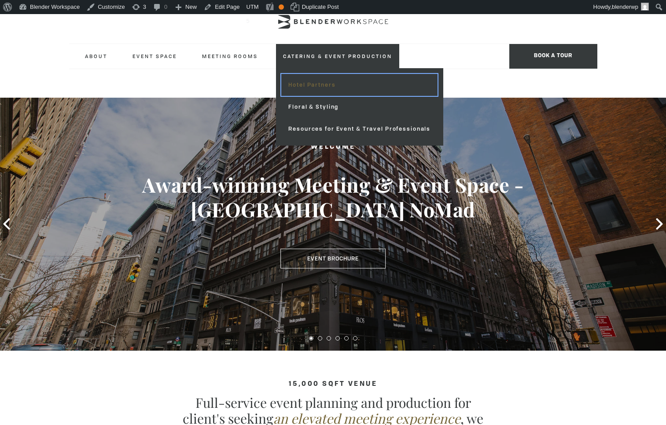
click at [329, 88] on link "Hotel Partners" at bounding box center [359, 85] width 156 height 22
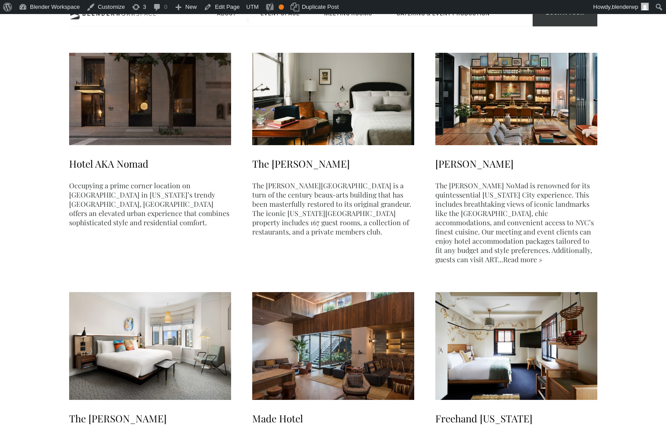
scroll to position [132, 0]
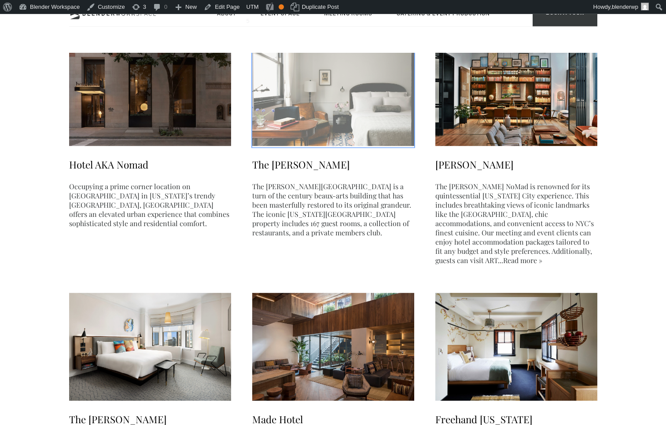
click at [328, 127] on img at bounding box center [333, 92] width 162 height 108
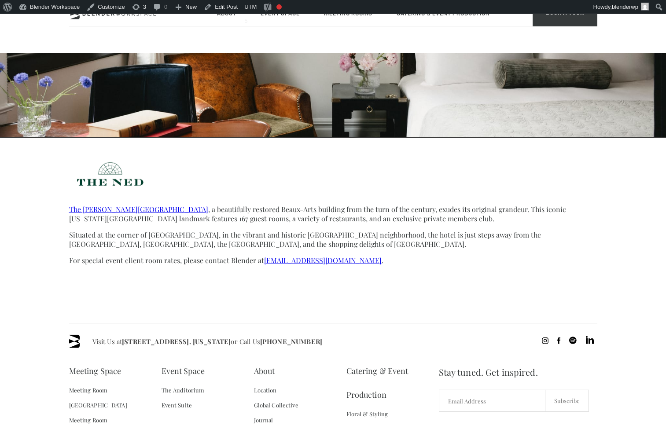
scroll to position [279, 0]
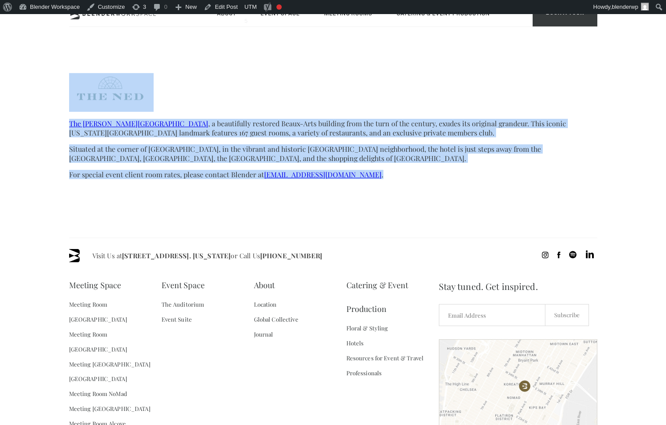
drag, startPoint x: 308, startPoint y: 122, endPoint x: 375, endPoint y: 179, distance: 88.1
click at [375, 179] on section "The Ned NoMad Hotel , a beautifully restored Beaux-Arts building from the turn …" at bounding box center [333, 134] width 528 height 122
click at [375, 179] on p "For special event client room rates, please contact Blender at hotel@blenderwor…" at bounding box center [333, 174] width 528 height 9
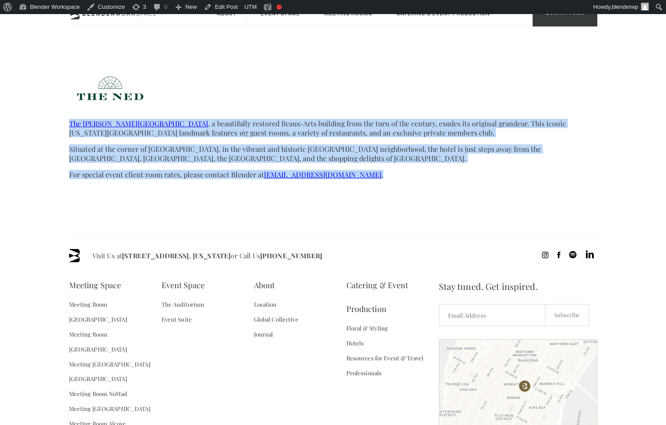
drag, startPoint x: 391, startPoint y: 179, endPoint x: 381, endPoint y: 116, distance: 63.3
click at [381, 116] on section "The Ned NoMad Hotel , a beautifully restored Beaux-Arts building from the turn …" at bounding box center [333, 134] width 528 height 122
click at [379, 133] on p "The Ned NoMad Hotel , a beautifully restored Beaux-Arts building from the turn …" at bounding box center [333, 128] width 528 height 18
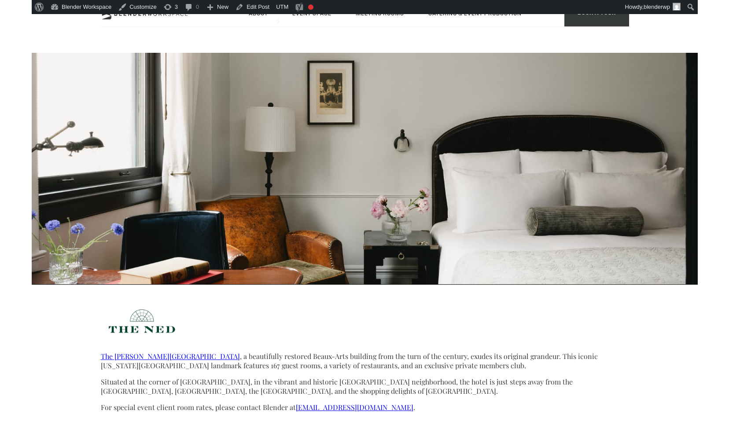
scroll to position [0, 0]
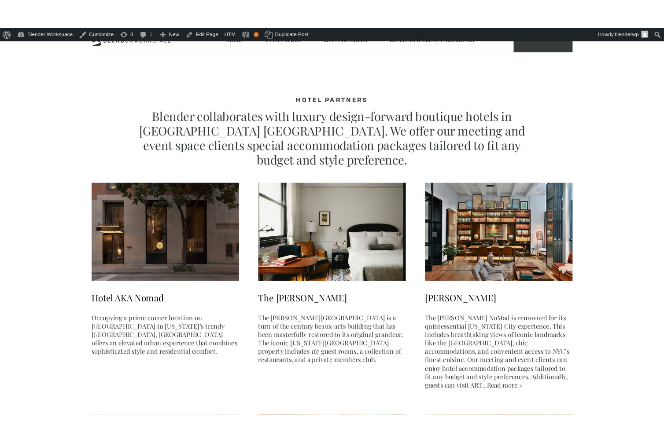
scroll to position [132, 0]
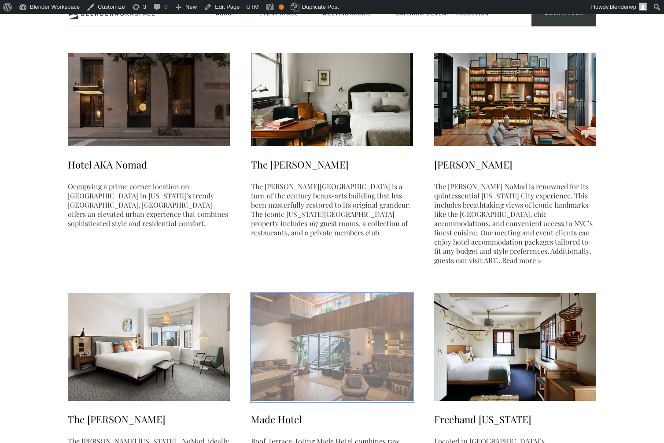
click at [344, 401] on img at bounding box center [332, 347] width 162 height 108
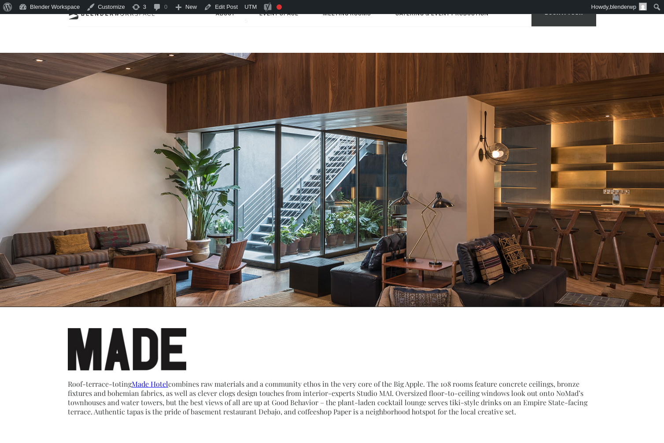
scroll to position [13, 0]
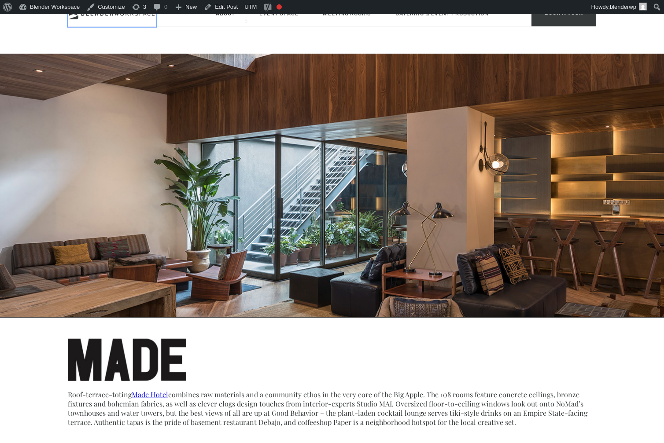
click at [140, 18] on icon at bounding box center [112, 14] width 88 height 11
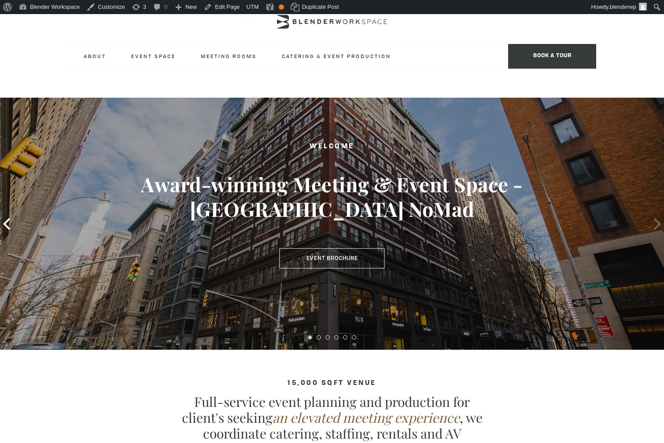
click at [658, 224] on icon at bounding box center [657, 223] width 11 height 11
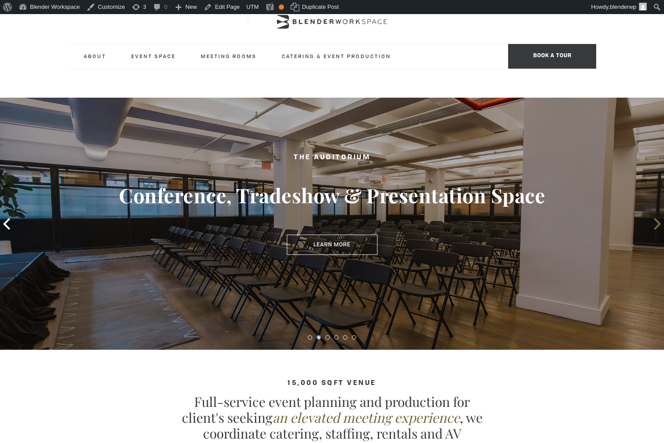
click at [658, 224] on icon at bounding box center [657, 223] width 11 height 11
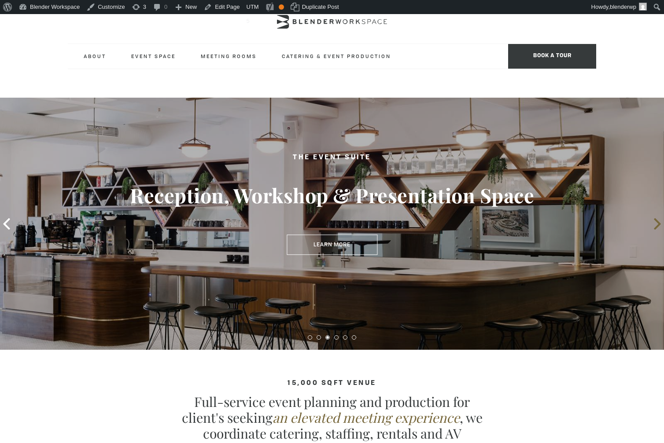
click at [658, 223] on icon at bounding box center [657, 223] width 11 height 11
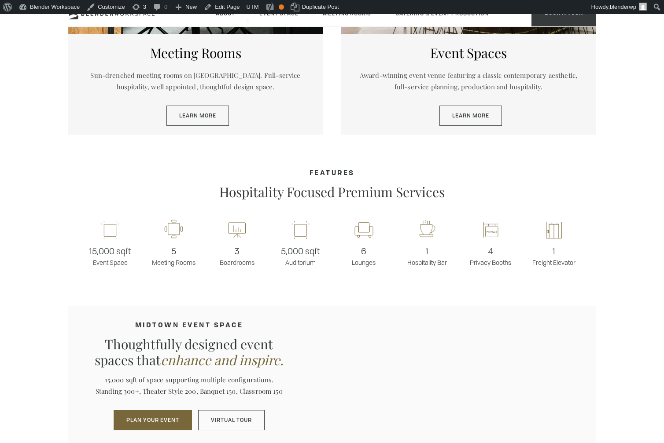
scroll to position [748, 0]
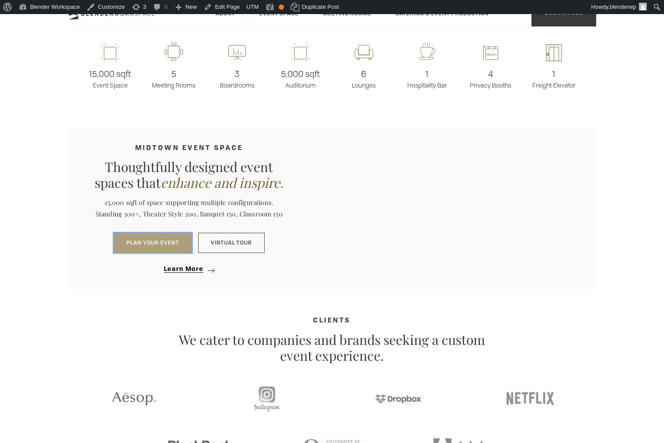
click at [169, 245] on button "PLAN YOUR EVENT" at bounding box center [153, 243] width 78 height 20
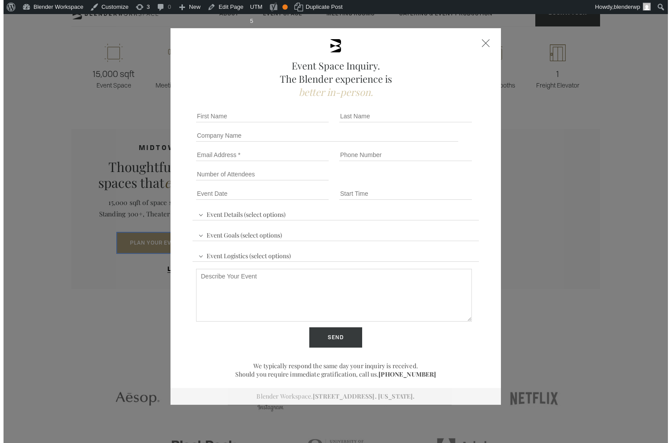
scroll to position [750, 0]
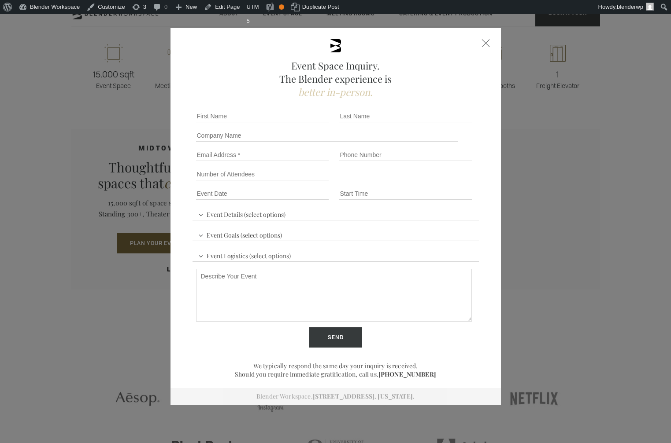
click at [483, 41] on div at bounding box center [486, 43] width 8 height 8
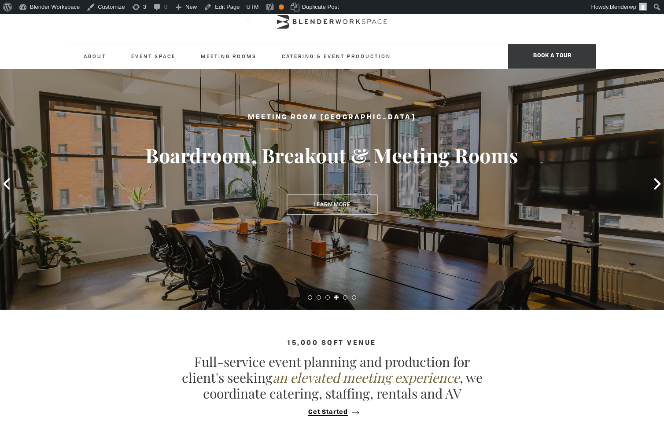
scroll to position [0, 0]
